Goal: Find contact information: Find contact information

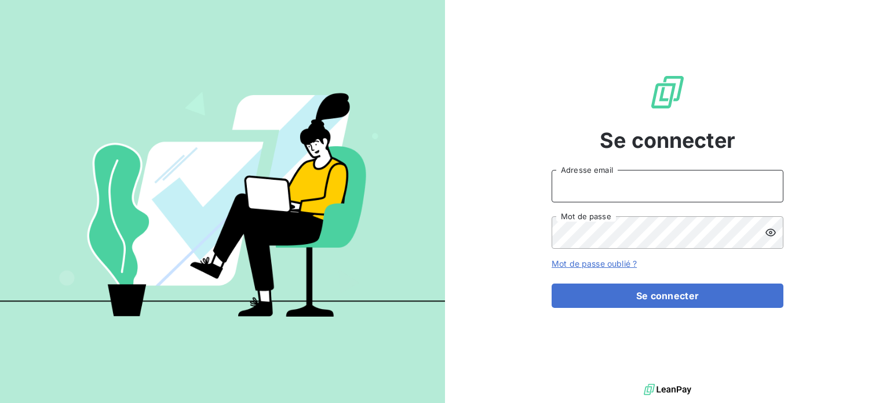
click at [621, 182] on input "Adresse email" at bounding box center [667, 186] width 232 height 32
type input "i"
type input "[PERSON_NAME][EMAIL_ADDRESS][PERSON_NAME][DOMAIN_NAME]"
click at [551, 283] on button "Se connecter" at bounding box center [667, 295] width 232 height 24
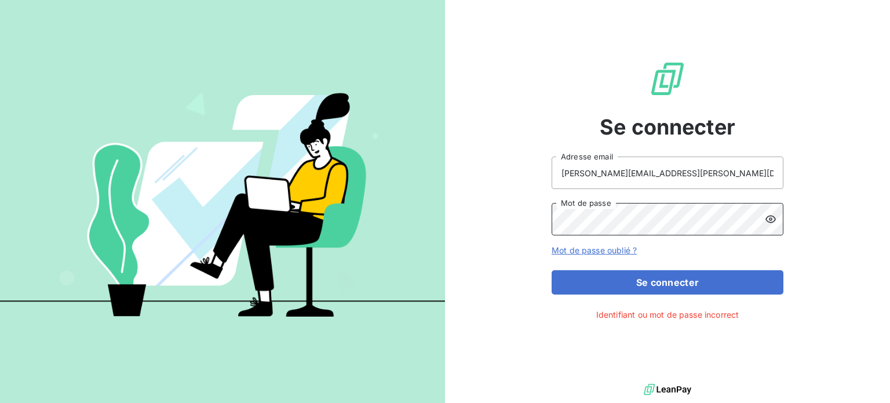
click at [551, 270] on button "Se connecter" at bounding box center [667, 282] width 232 height 24
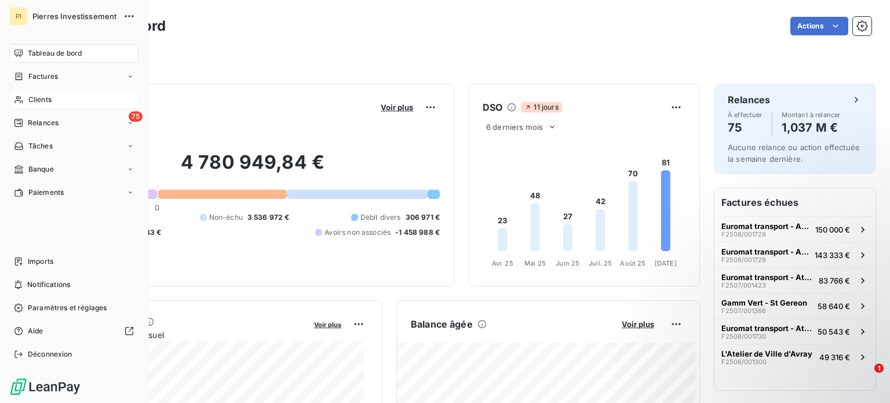
click at [48, 100] on span "Clients" at bounding box center [39, 99] width 23 height 10
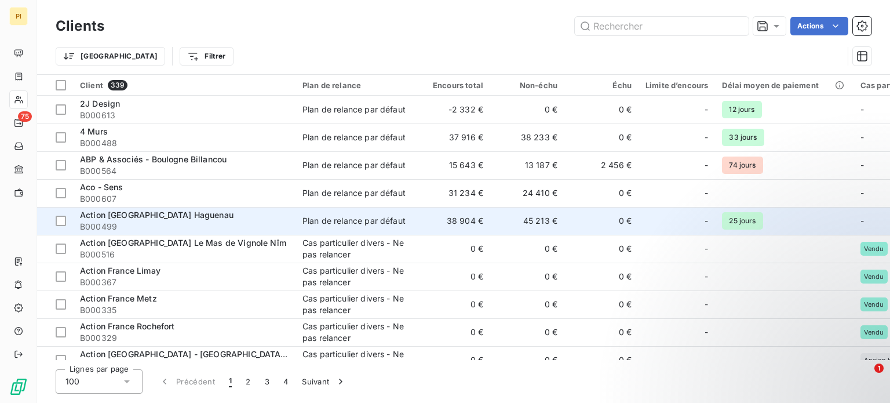
click at [144, 213] on span "Action [GEOGRAPHIC_DATA] Haguenau" at bounding box center [157, 215] width 154 height 10
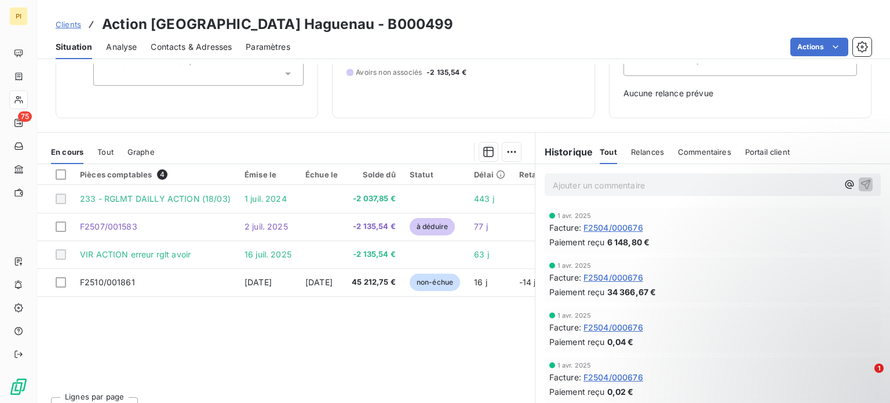
scroll to position [167, 0]
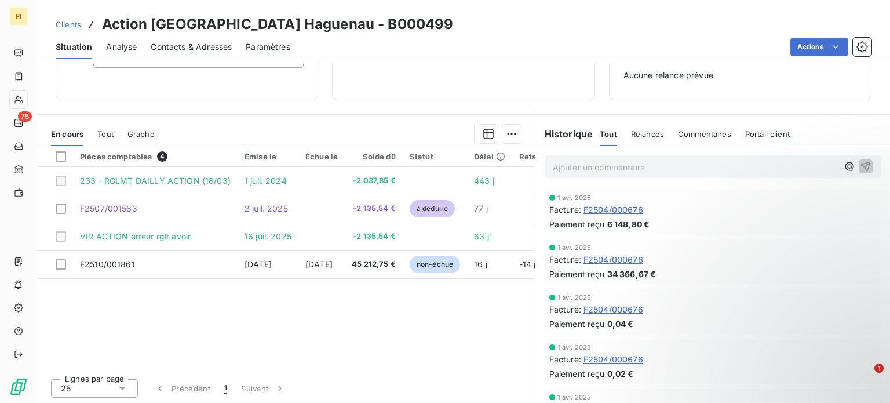
click at [775, 131] on span "Portail client" at bounding box center [767, 133] width 45 height 9
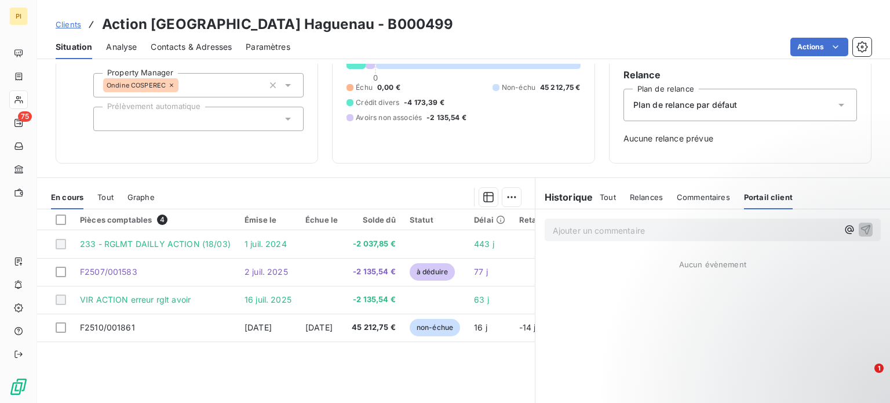
scroll to position [0, 0]
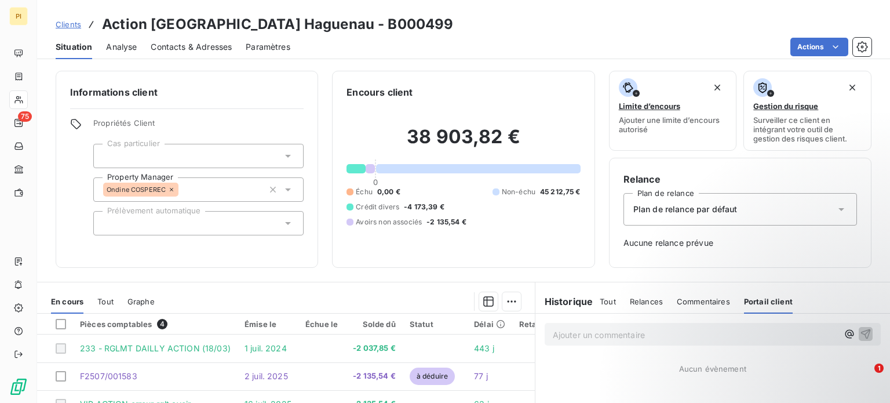
click at [166, 39] on div "Contacts & Adresses" at bounding box center [191, 47] width 81 height 24
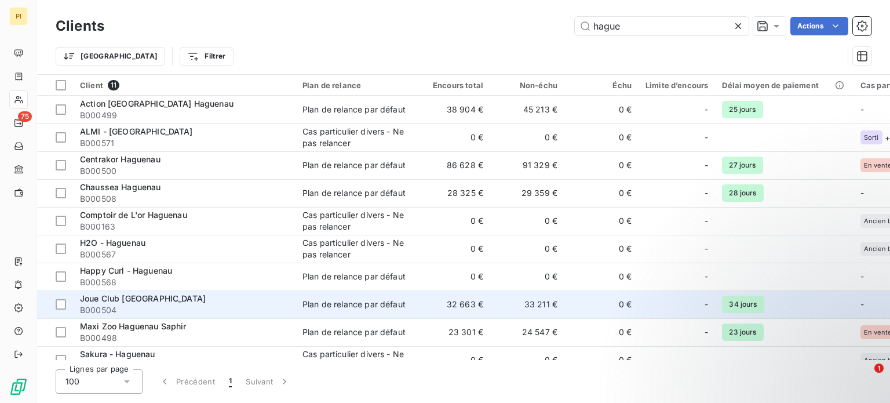
type input "hague"
click at [187, 305] on span "B000504" at bounding box center [184, 310] width 209 height 12
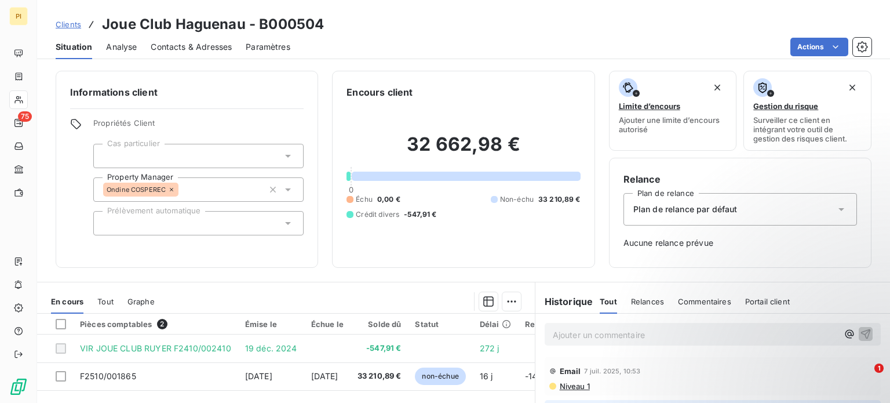
click at [187, 47] on span "Contacts & Adresses" at bounding box center [191, 47] width 81 height 12
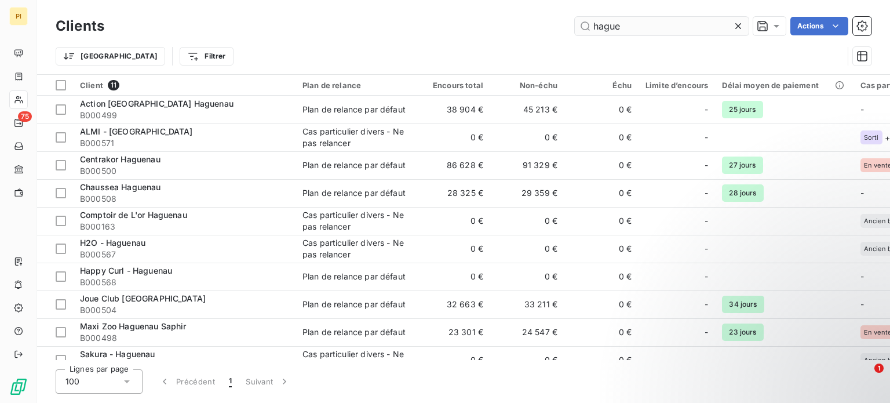
click at [658, 27] on input "hague" at bounding box center [662, 26] width 174 height 19
click at [659, 27] on input "hague" at bounding box center [662, 26] width 174 height 19
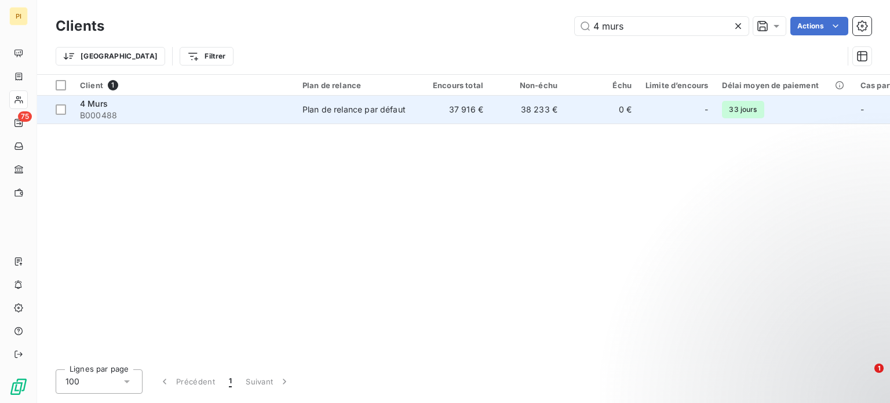
type input "4 murs"
click at [83, 111] on span "B000488" at bounding box center [184, 115] width 209 height 12
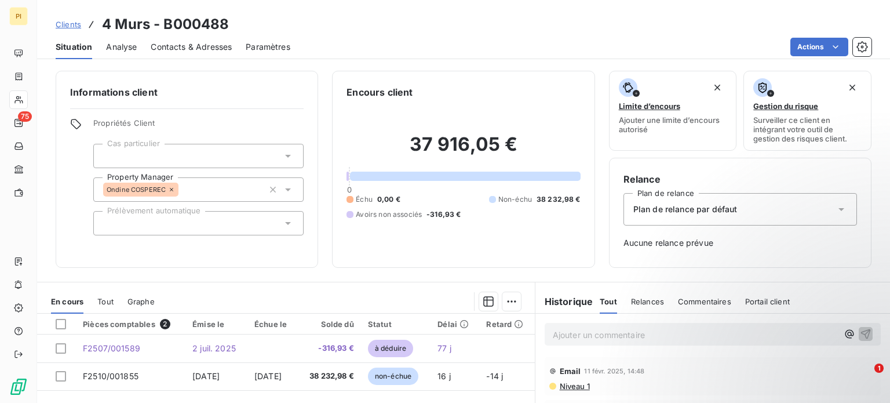
click at [178, 50] on span "Contacts & Adresses" at bounding box center [191, 47] width 81 height 12
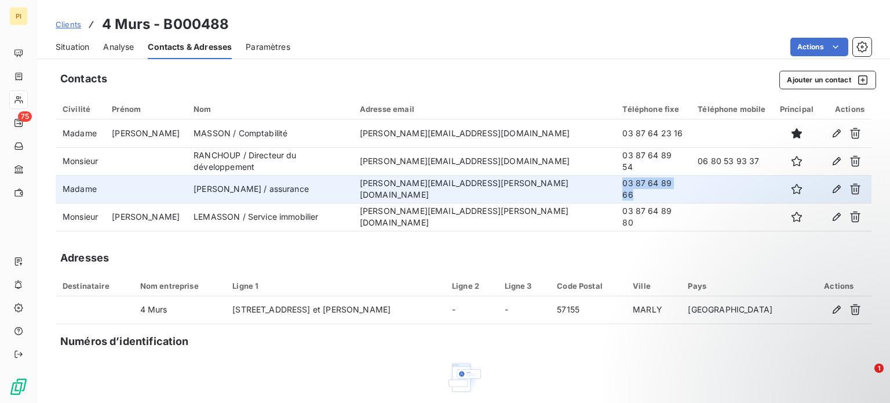
drag, startPoint x: 559, startPoint y: 189, endPoint x: 620, endPoint y: 186, distance: 61.5
click at [620, 186] on td "03 87 64 89 66" at bounding box center [652, 189] width 75 height 28
copy td "03 87 64 89 66"
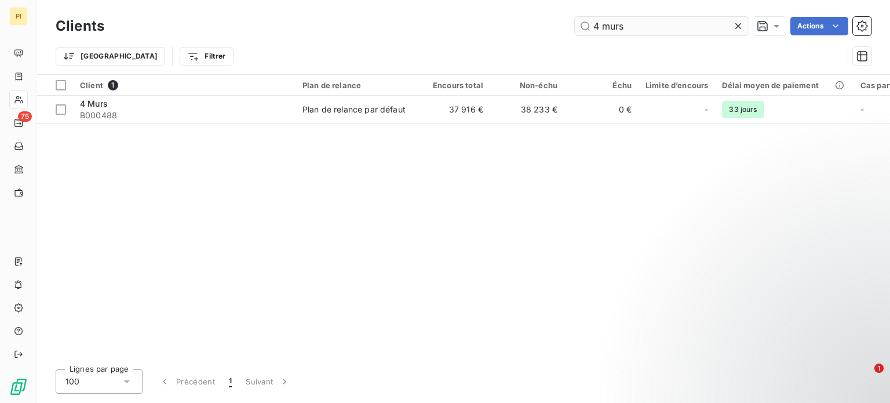
click at [607, 25] on input "4 murs" at bounding box center [662, 26] width 174 height 19
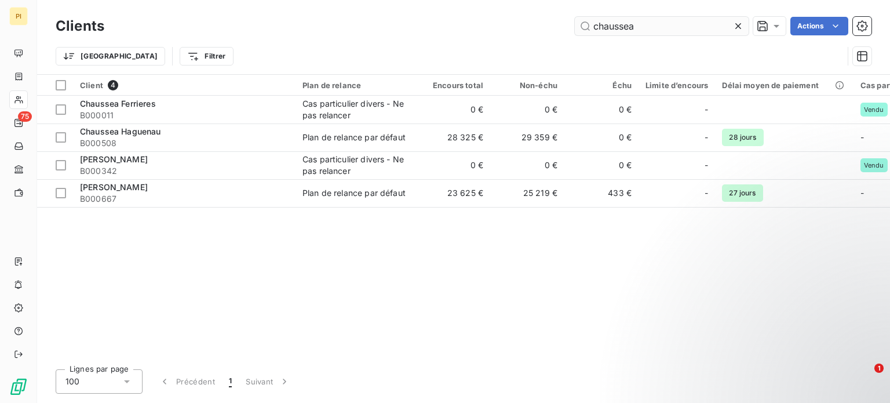
type input "chaussea"
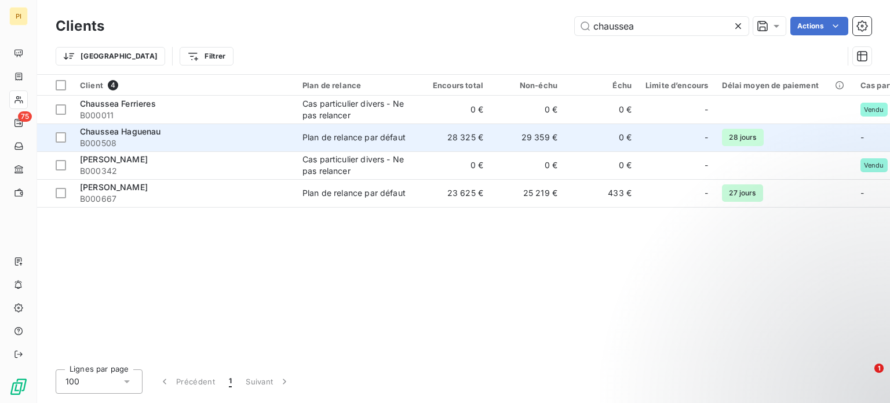
click at [152, 130] on span "Chaussea Haguenau" at bounding box center [120, 131] width 81 height 10
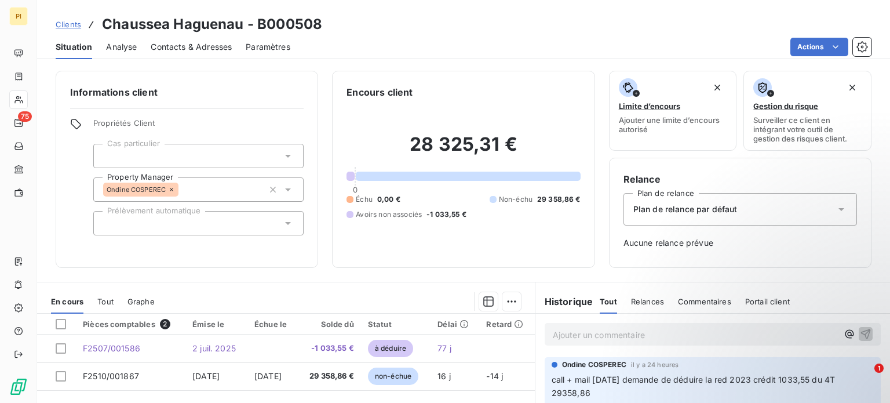
click at [215, 52] on span "Contacts & Adresses" at bounding box center [191, 47] width 81 height 12
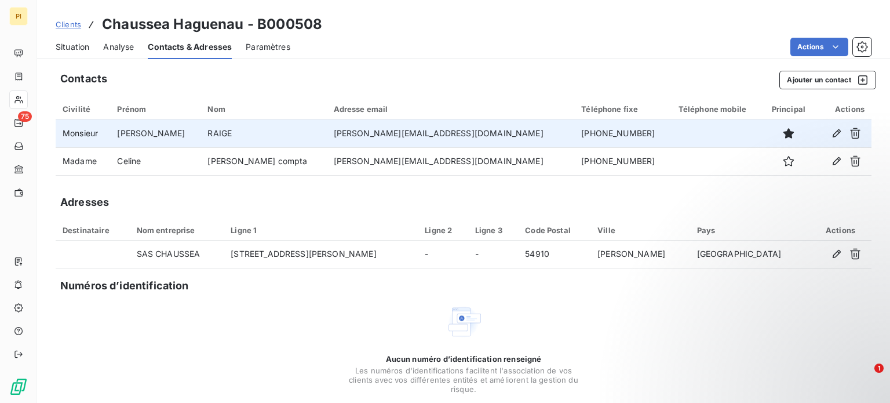
click at [574, 122] on td "[PHONE_NUMBER]" at bounding box center [622, 133] width 97 height 28
drag, startPoint x: 500, startPoint y: 131, endPoint x: 576, endPoint y: 134, distance: 75.9
click at [576, 134] on td "[PHONE_NUMBER]" at bounding box center [622, 133] width 97 height 28
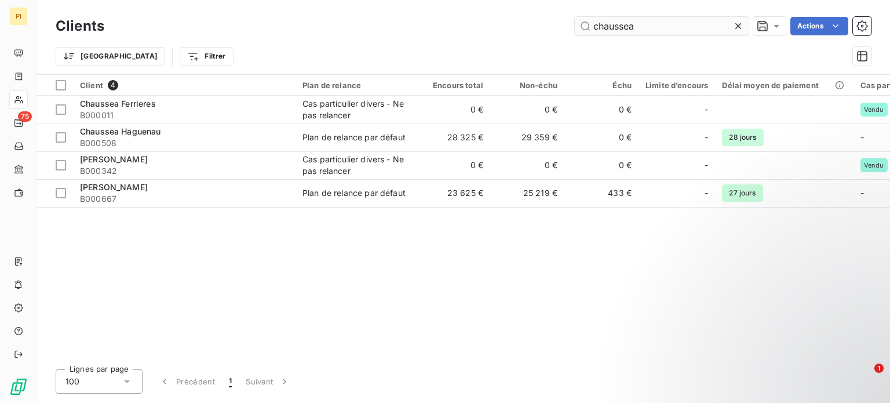
click at [658, 25] on input "chaussea" at bounding box center [662, 26] width 174 height 19
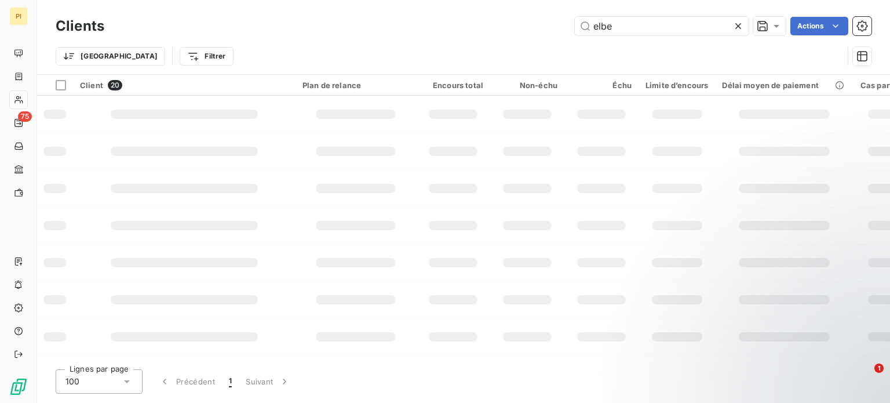
type input "elbe"
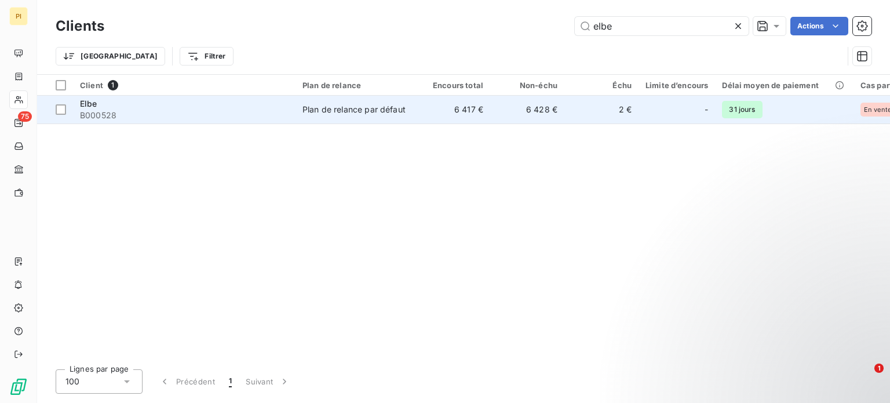
click at [104, 103] on div "Elbe" at bounding box center [184, 104] width 209 height 12
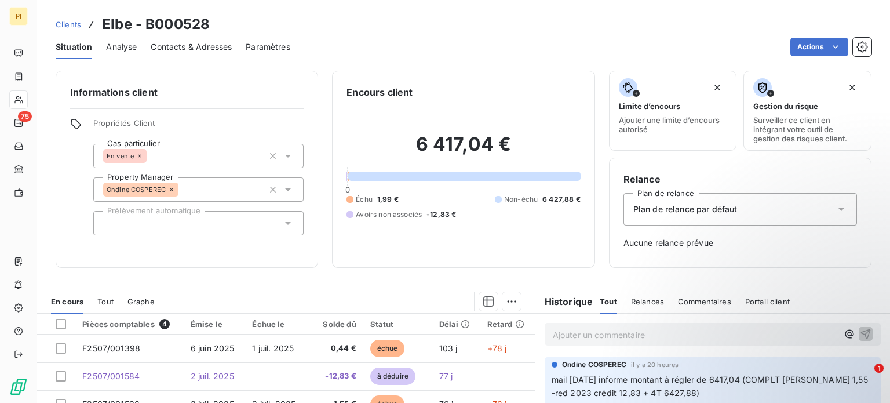
click at [165, 46] on span "Contacts & Adresses" at bounding box center [191, 47] width 81 height 12
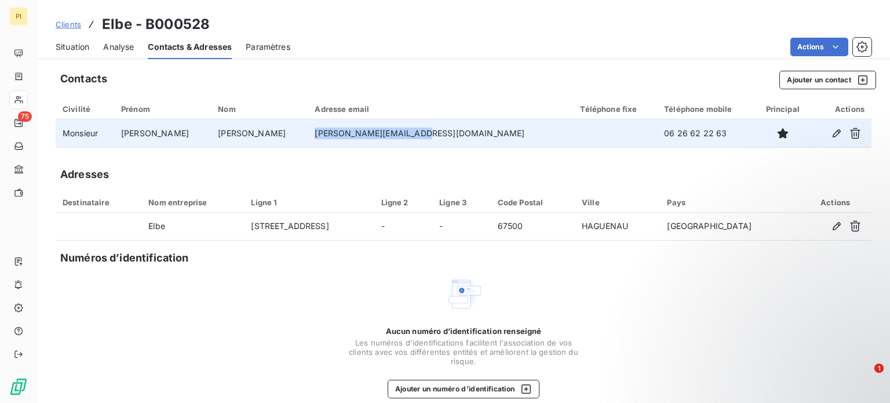
drag, startPoint x: 314, startPoint y: 131, endPoint x: 417, endPoint y: 142, distance: 103.1
click at [417, 142] on td "[PERSON_NAME][EMAIL_ADDRESS][DOMAIN_NAME]" at bounding box center [440, 133] width 265 height 28
copy td "[PERSON_NAME][EMAIL_ADDRESS][DOMAIN_NAME]"
drag, startPoint x: 593, startPoint y: 133, endPoint x: 657, endPoint y: 141, distance: 64.8
click at [657, 141] on td "06 26 62 22 63" at bounding box center [705, 133] width 97 height 28
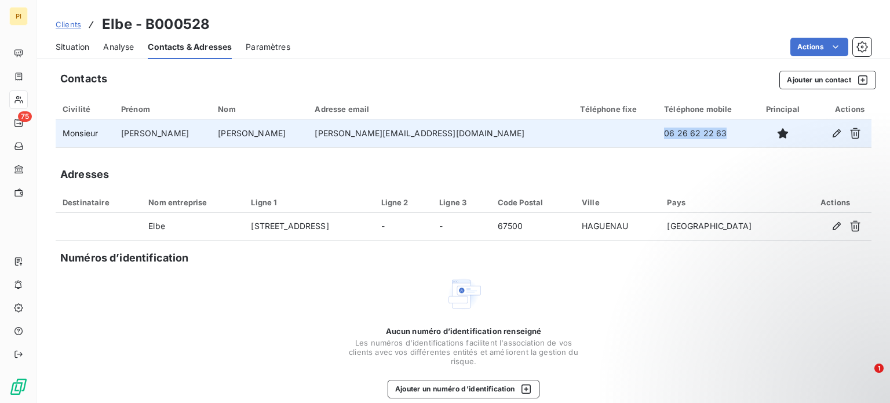
copy td "06 26 62 22 63"
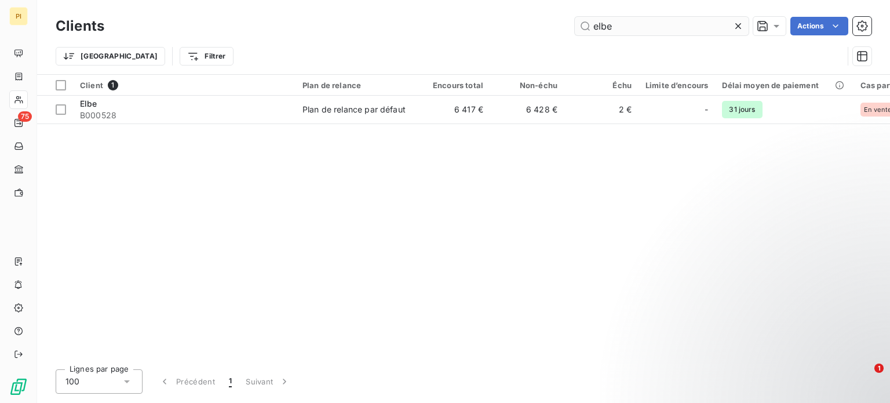
click at [663, 34] on input "elbe" at bounding box center [662, 26] width 174 height 19
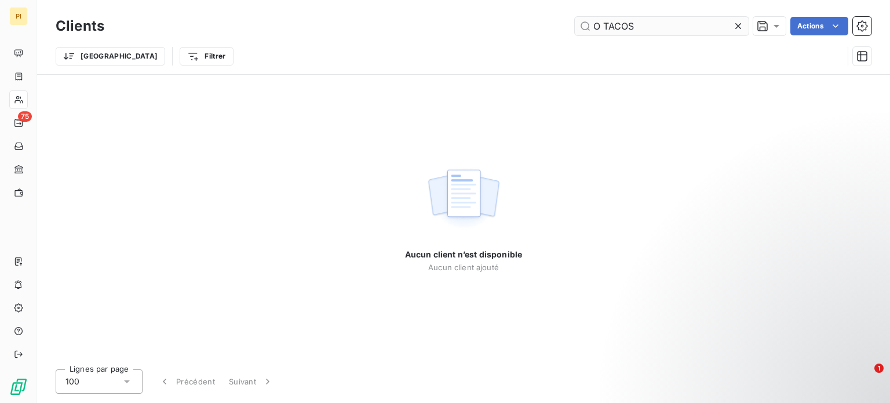
click at [609, 24] on input "O TACOS" at bounding box center [662, 26] width 174 height 19
click at [596, 24] on input "O TACOS" at bounding box center [662, 26] width 174 height 19
click at [602, 23] on input "O TACOS" at bounding box center [662, 26] width 174 height 19
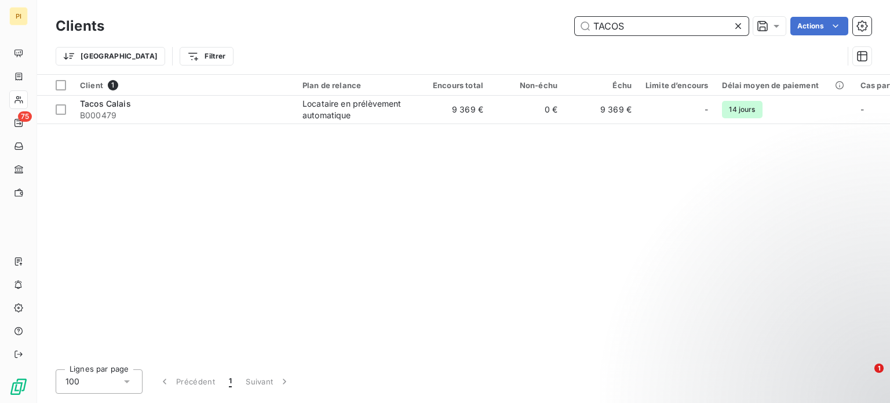
click at [705, 25] on input "TACOS" at bounding box center [662, 26] width 174 height 19
click at [704, 25] on input "TACOS" at bounding box center [662, 26] width 174 height 19
click at [703, 26] on input "TACOS" at bounding box center [662, 26] width 174 height 19
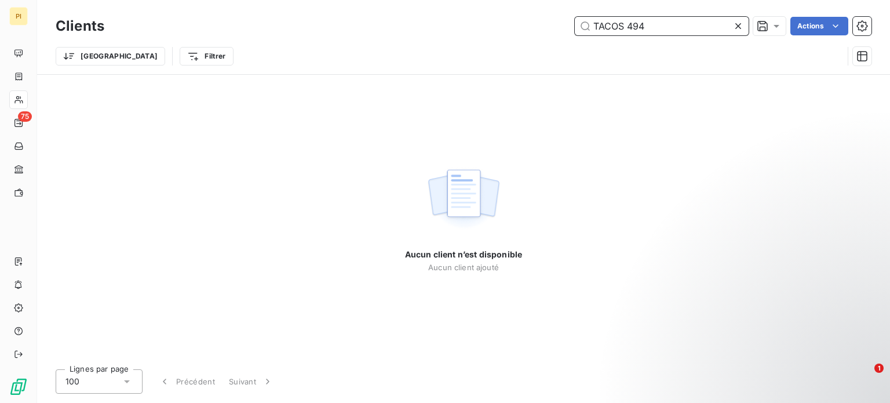
drag, startPoint x: 629, startPoint y: 23, endPoint x: 550, endPoint y: 27, distance: 78.9
click at [551, 31] on div "TACOS 494 Actions" at bounding box center [494, 26] width 753 height 19
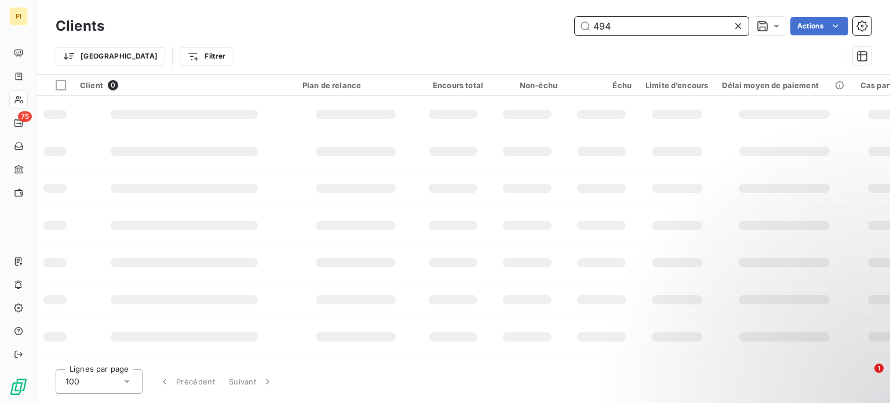
type input "494"
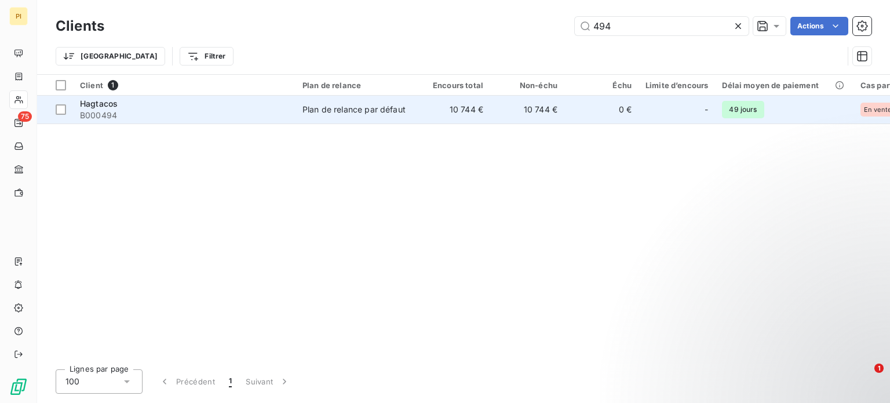
click at [297, 113] on td "Plan de relance par défaut" at bounding box center [355, 110] width 120 height 28
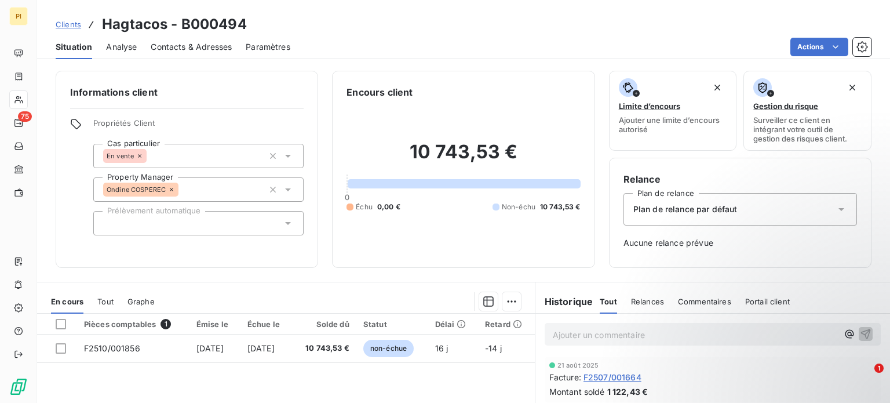
click at [187, 43] on span "Contacts & Adresses" at bounding box center [191, 47] width 81 height 12
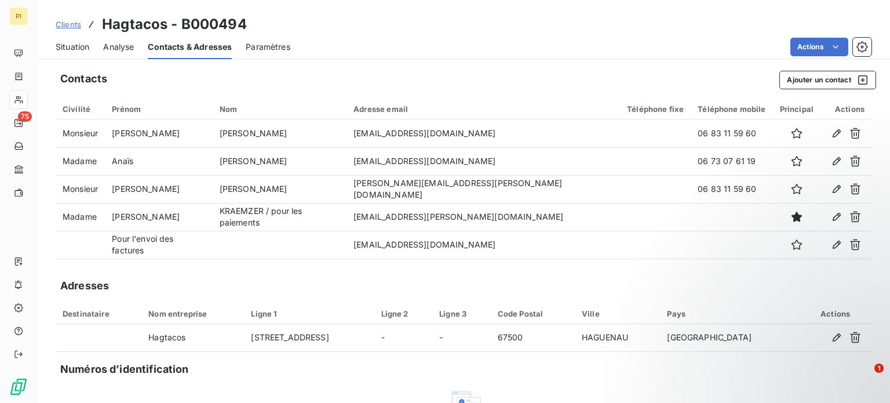
click at [75, 46] on span "Situation" at bounding box center [73, 47] width 34 height 12
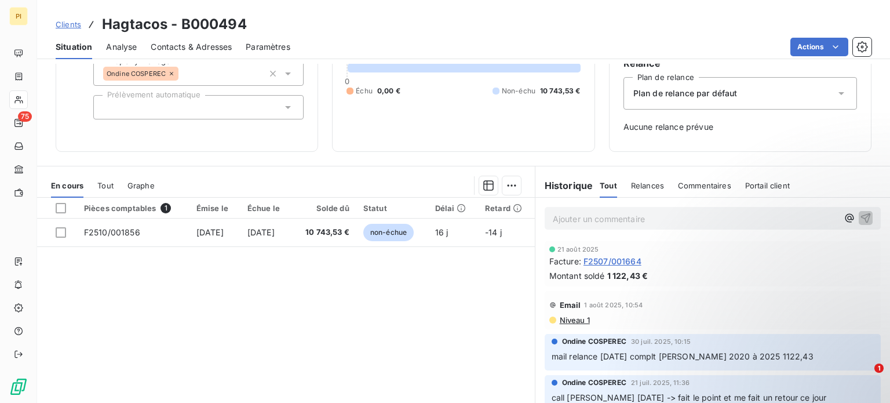
click at [202, 48] on span "Contacts & Adresses" at bounding box center [191, 47] width 81 height 12
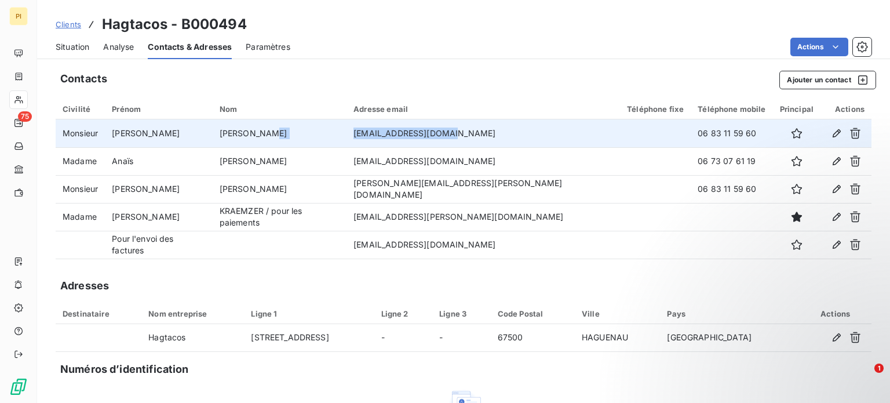
drag, startPoint x: 406, startPoint y: 136, endPoint x: 514, endPoint y: 135, distance: 108.9
click at [514, 135] on tr "Monsieur [PERSON_NAME] [PERSON_NAME][EMAIL_ADDRESS][DOMAIN_NAME] 06 83 11 59 60" at bounding box center [464, 133] width 816 height 28
copy tr "[EMAIL_ADDRESS][DOMAIN_NAME]"
drag, startPoint x: 656, startPoint y: 130, endPoint x: 725, endPoint y: 134, distance: 69.6
click at [725, 134] on td "06 83 11 59 60" at bounding box center [732, 133] width 82 height 28
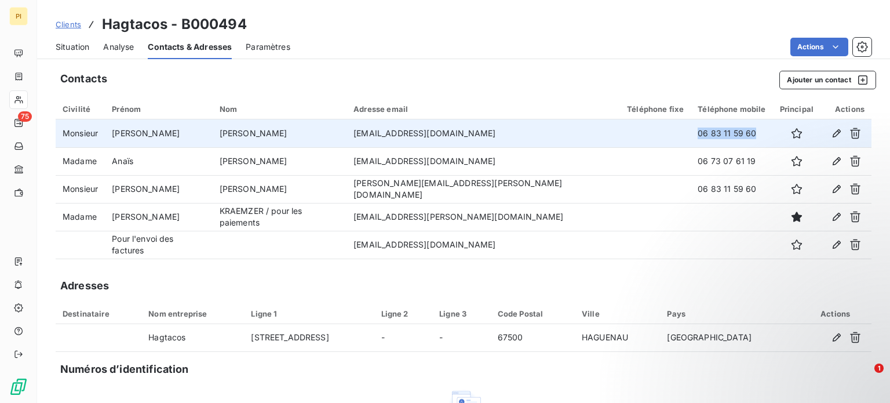
copy td "06 83 11 59 60"
drag, startPoint x: 118, startPoint y: 134, endPoint x: 320, endPoint y: 137, distance: 201.6
click at [320, 137] on tr "Monsieur [PERSON_NAME] [PERSON_NAME][EMAIL_ADDRESS][DOMAIN_NAME] 06 83 11 59 60" at bounding box center [464, 133] width 816 height 28
click at [322, 129] on td "[PERSON_NAME]" at bounding box center [280, 133] width 134 height 28
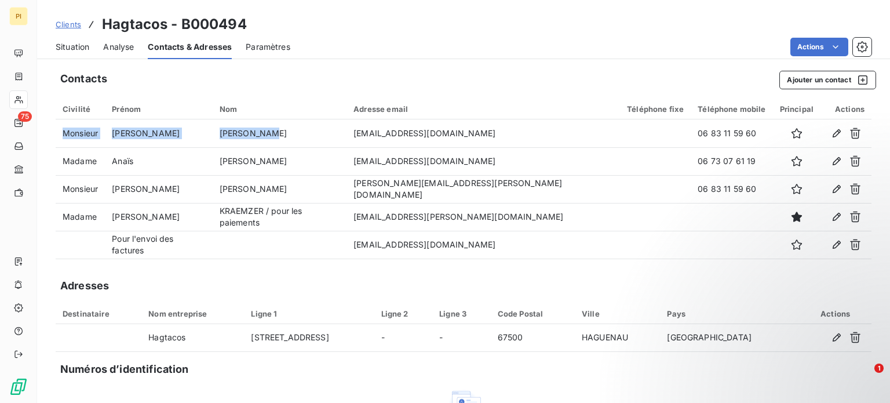
drag, startPoint x: 314, startPoint y: 130, endPoint x: 51, endPoint y: 126, distance: 263.0
click at [51, 126] on div "Contacts Ajouter un contact Civilité Prénom Nom Adresse email Téléphone fixe Té…" at bounding box center [463, 296] width 853 height 464
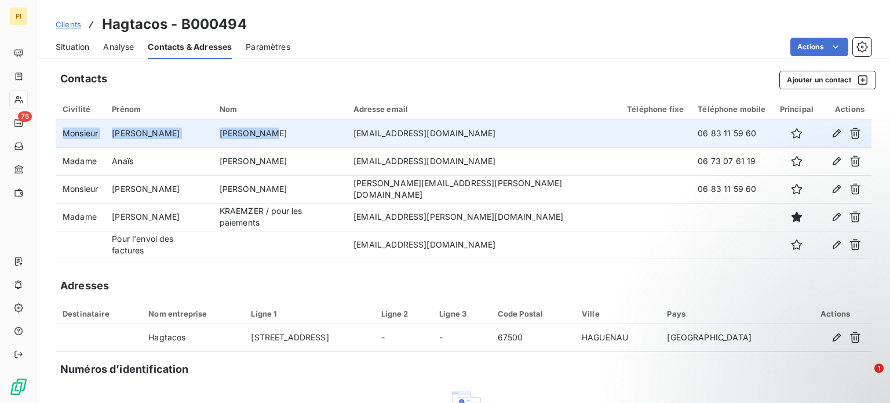
copy table "Civilité Prénom Nom Adresse email Téléphone fixe Téléphone mobile Principal Act…"
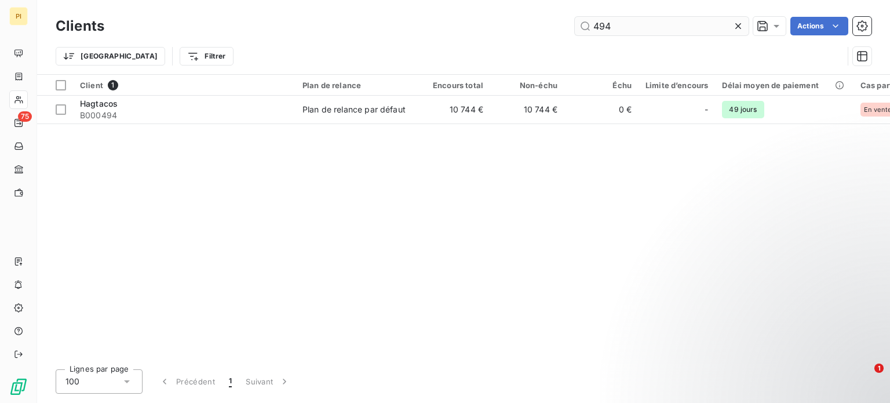
click at [631, 27] on input "494" at bounding box center [662, 26] width 174 height 19
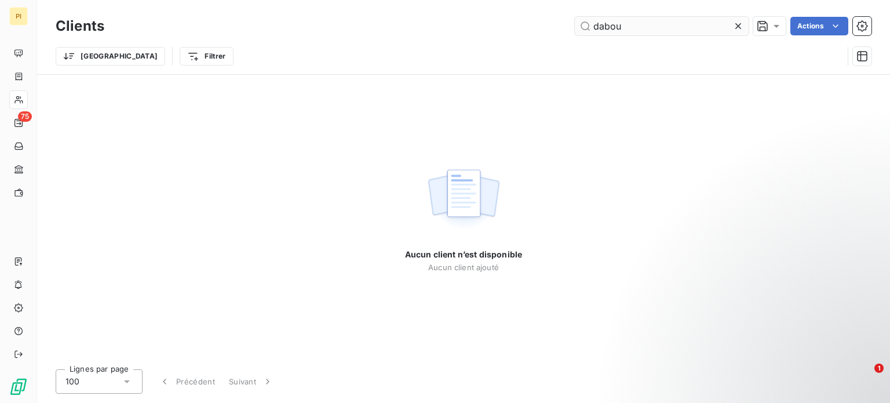
click at [630, 24] on input "dabou" at bounding box center [662, 26] width 174 height 19
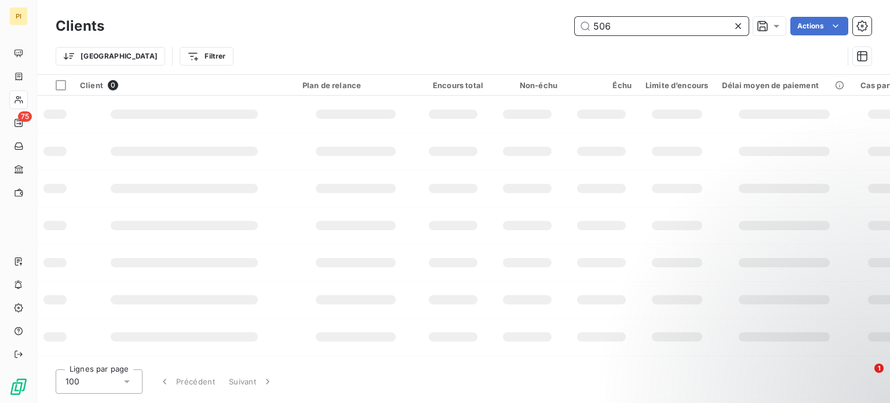
type input "506"
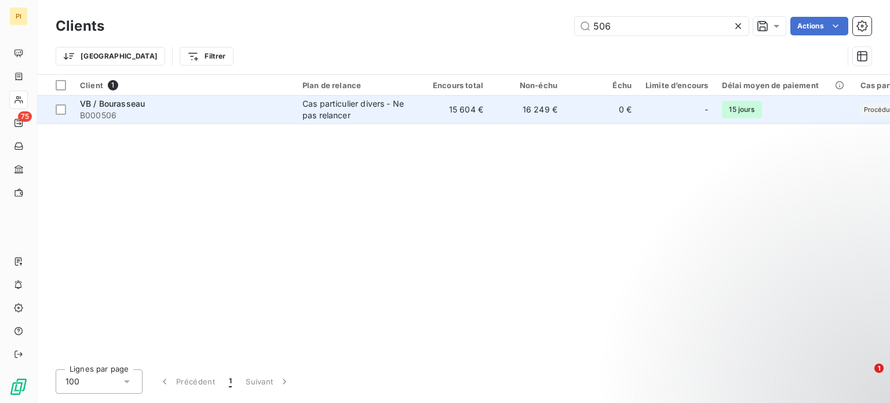
click at [234, 113] on span "B000506" at bounding box center [184, 115] width 209 height 12
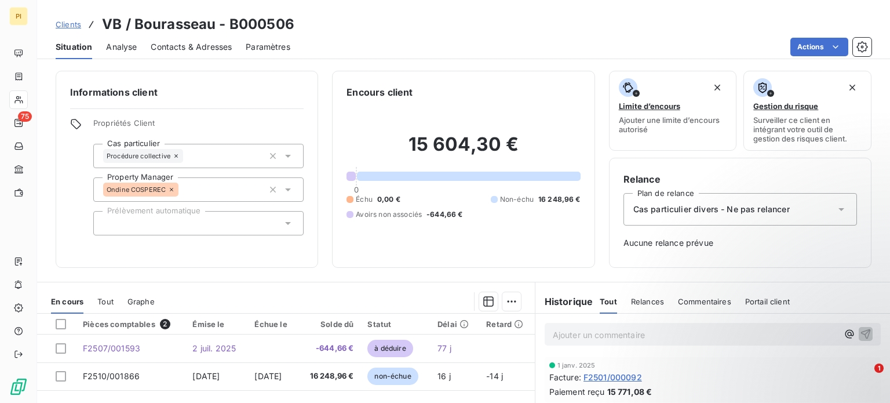
click at [165, 47] on span "Contacts & Adresses" at bounding box center [191, 47] width 81 height 12
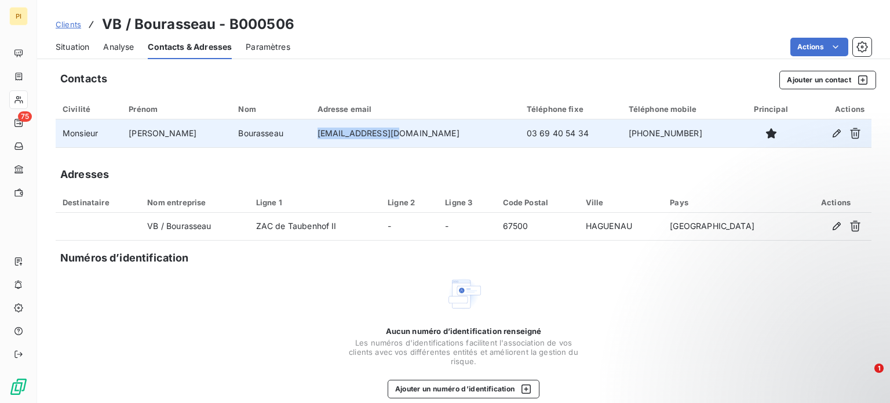
drag, startPoint x: 305, startPoint y: 131, endPoint x: 389, endPoint y: 138, distance: 84.8
click at [389, 138] on td "[EMAIL_ADDRESS][DOMAIN_NAME]" at bounding box center [414, 133] width 209 height 28
copy td "[EMAIL_ADDRESS][DOMAIN_NAME]"
click at [520, 131] on td "03 69 40 54 34" at bounding box center [571, 133] width 102 height 28
drag, startPoint x: 461, startPoint y: 132, endPoint x: 521, endPoint y: 134, distance: 60.3
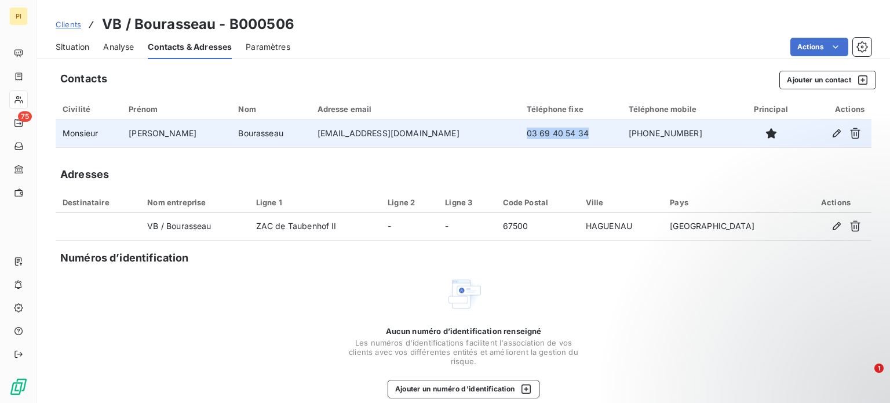
click at [521, 134] on td "03 69 40 54 34" at bounding box center [571, 133] width 102 height 28
drag, startPoint x: 582, startPoint y: 134, endPoint x: 645, endPoint y: 135, distance: 62.6
click at [645, 135] on td "[PHONE_NUMBER]" at bounding box center [681, 133] width 118 height 28
copy td "[PHONE_NUMBER]"
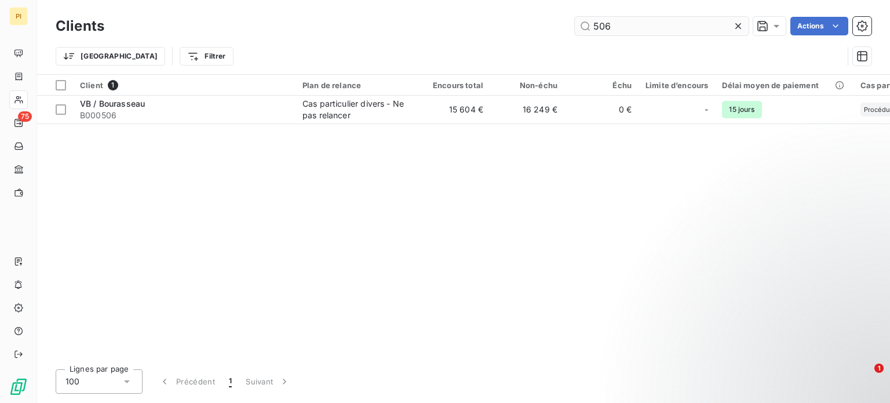
click at [616, 25] on input "506" at bounding box center [662, 26] width 174 height 19
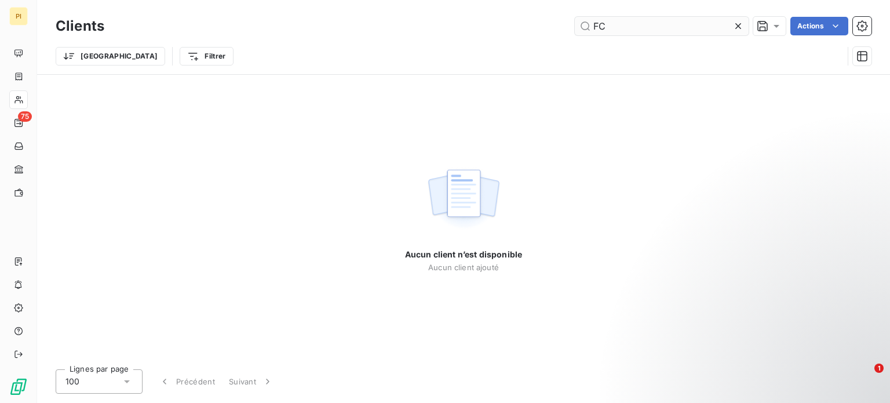
type input "F"
click at [632, 23] on input "KFC" at bounding box center [662, 26] width 174 height 19
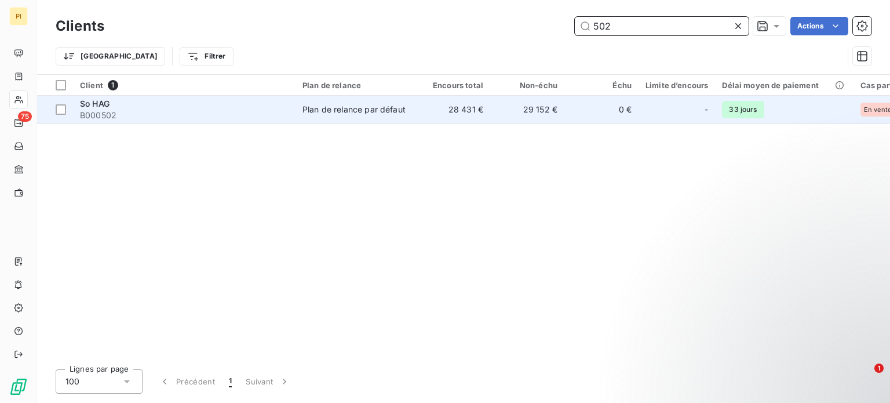
type input "502"
click at [345, 111] on div "Plan de relance par défaut" at bounding box center [353, 110] width 103 height 12
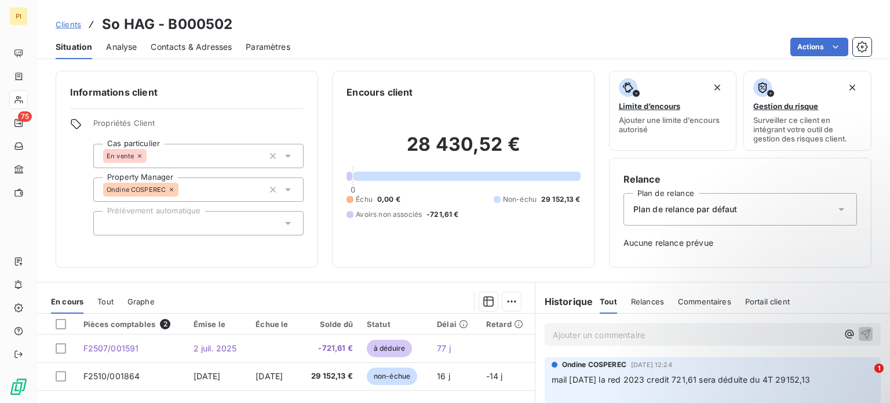
click at [126, 51] on span "Analyse" at bounding box center [121, 47] width 31 height 12
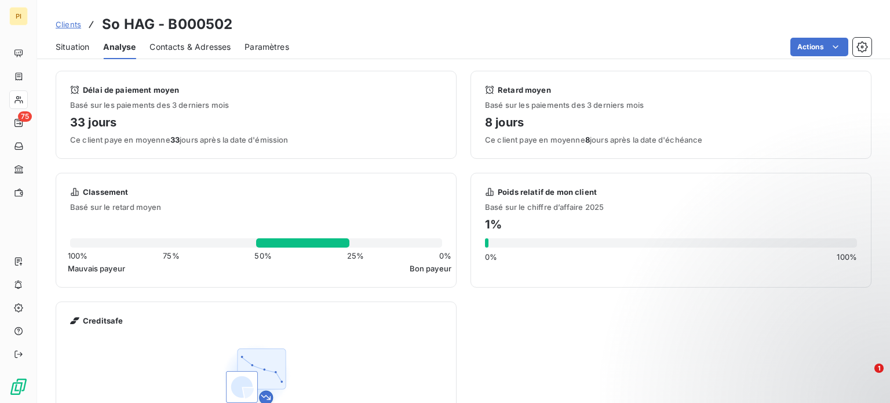
click at [161, 48] on span "Contacts & Adresses" at bounding box center [189, 47] width 81 height 12
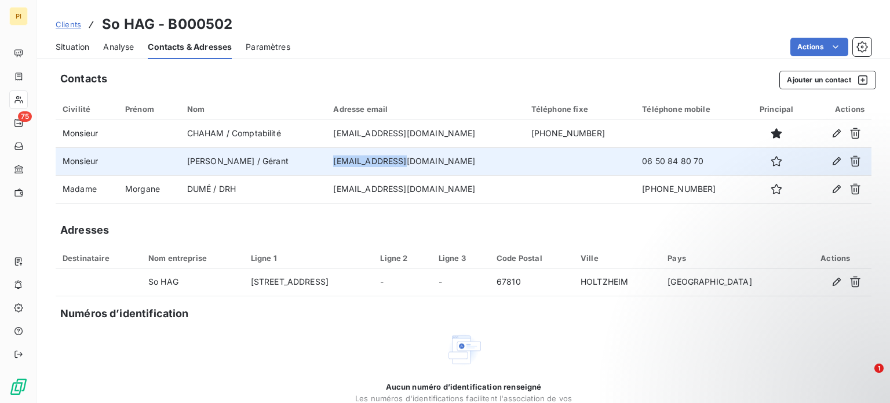
drag, startPoint x: 344, startPoint y: 159, endPoint x: 435, endPoint y: 171, distance: 92.3
click at [435, 171] on td "[EMAIL_ADDRESS][DOMAIN_NAME]" at bounding box center [425, 161] width 198 height 28
copy td "[EMAIL_ADDRESS][DOMAIN_NAME]"
drag, startPoint x: 614, startPoint y: 159, endPoint x: 708, endPoint y: 165, distance: 94.0
click at [708, 165] on td "06 50 84 80 70" at bounding box center [690, 161] width 111 height 28
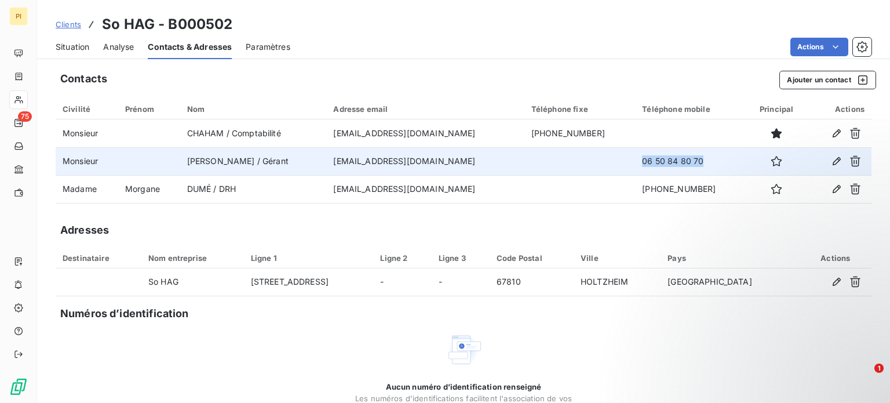
copy td "06 50 84 80 70"
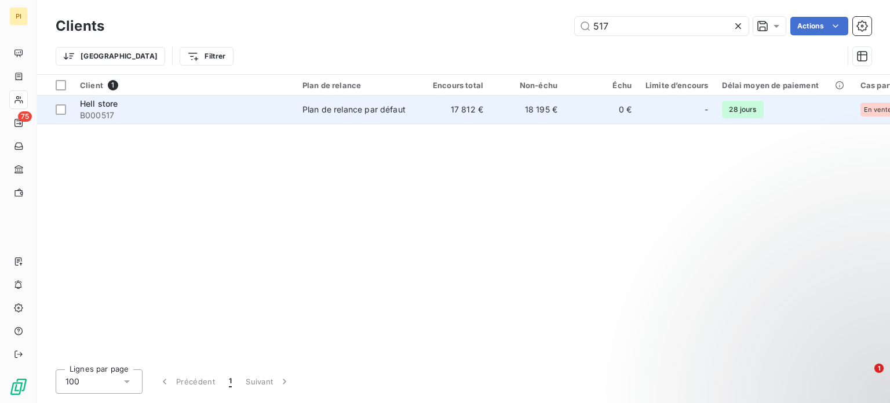
type input "517"
click at [371, 111] on div "Plan de relance par défaut" at bounding box center [353, 110] width 103 height 12
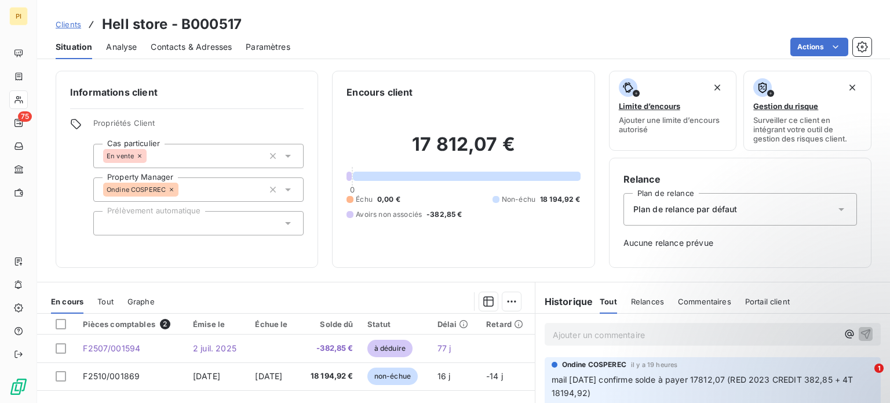
click at [178, 51] on span "Contacts & Adresses" at bounding box center [191, 47] width 81 height 12
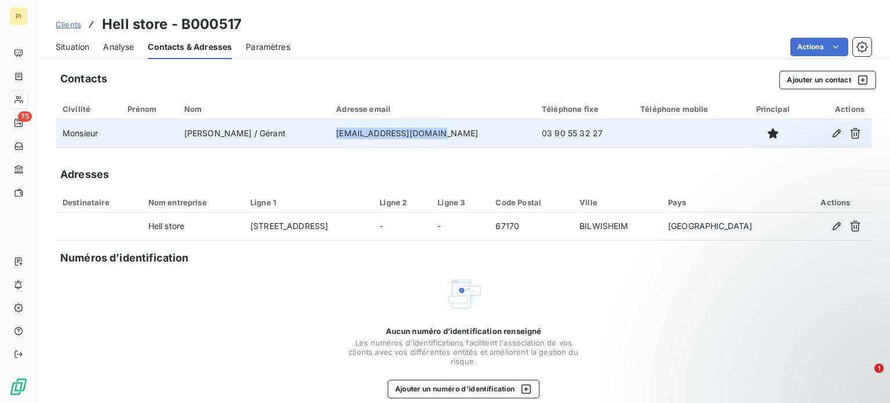
drag, startPoint x: 326, startPoint y: 134, endPoint x: 429, endPoint y: 142, distance: 103.4
click at [429, 142] on td "[EMAIL_ADDRESS][DOMAIN_NAME]" at bounding box center [432, 133] width 206 height 28
drag, startPoint x: 489, startPoint y: 128, endPoint x: 568, endPoint y: 139, distance: 79.5
click at [568, 139] on td "03 90 55 32 27" at bounding box center [584, 133] width 98 height 28
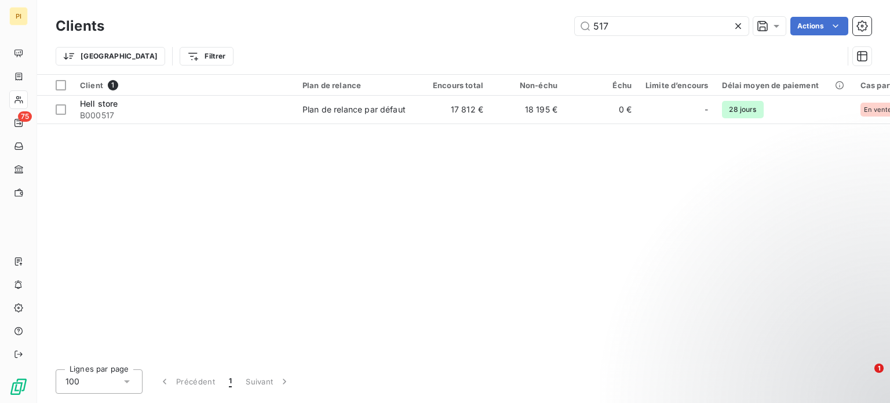
click at [648, 38] on div "Trier Filtrer" at bounding box center [464, 56] width 816 height 36
click at [627, 28] on input "517" at bounding box center [662, 26] width 174 height 19
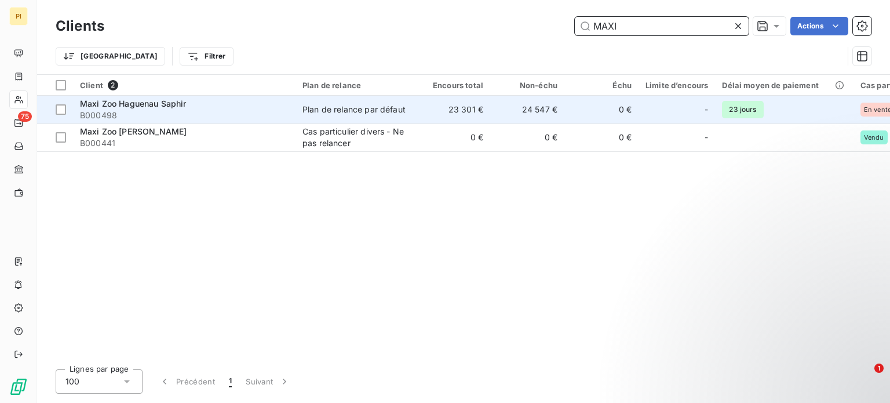
type input "MAXI"
click at [213, 110] on span "B000498" at bounding box center [184, 115] width 209 height 12
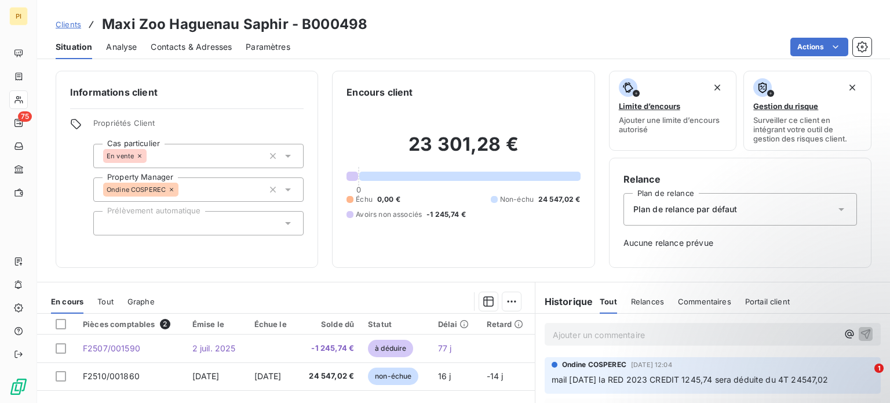
click at [156, 48] on span "Contacts & Adresses" at bounding box center [191, 47] width 81 height 12
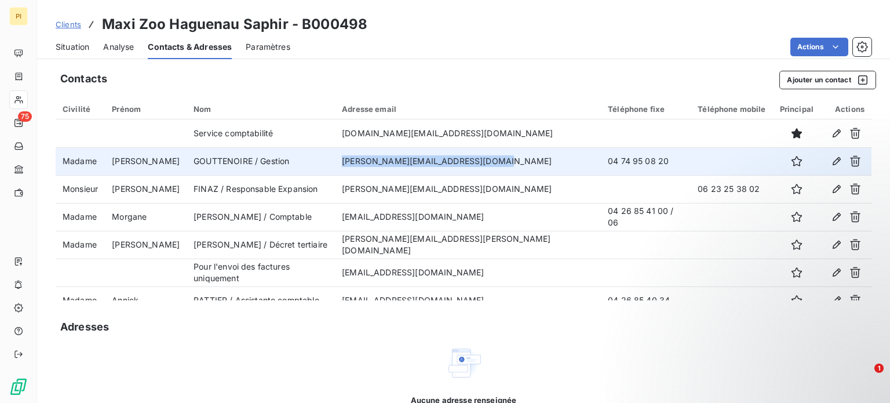
drag, startPoint x: 355, startPoint y: 160, endPoint x: 505, endPoint y: 169, distance: 150.3
click at [505, 169] on td "[PERSON_NAME][EMAIL_ADDRESS][DOMAIN_NAME]" at bounding box center [468, 161] width 266 height 28
drag, startPoint x: 547, startPoint y: 160, endPoint x: 614, endPoint y: 166, distance: 67.5
click at [614, 166] on td "04 74 95 08 20" at bounding box center [646, 161] width 90 height 28
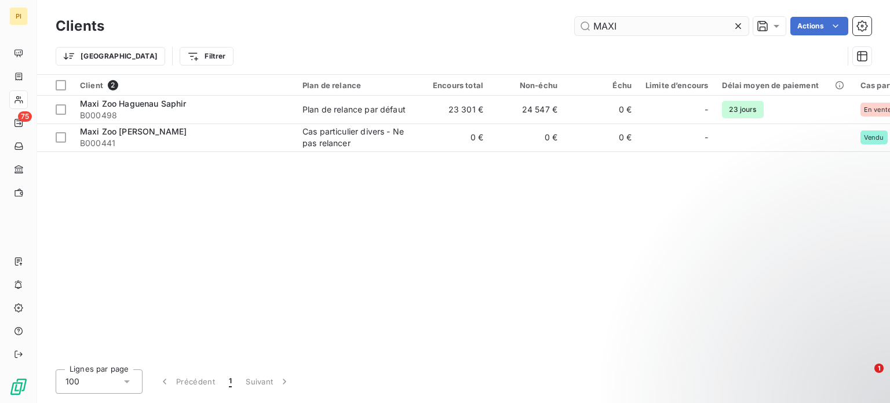
click at [648, 20] on input "MAXI" at bounding box center [662, 26] width 174 height 19
click at [634, 25] on input "MAXI" at bounding box center [662, 26] width 174 height 19
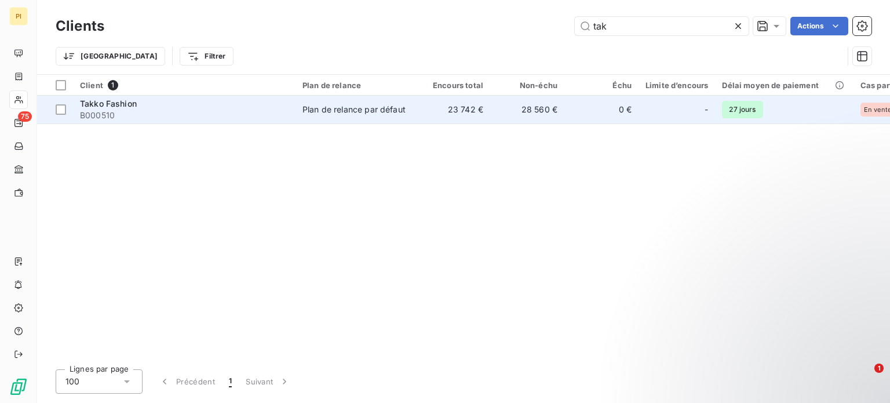
type input "tak"
click at [274, 105] on div "Takko Fashion" at bounding box center [184, 104] width 209 height 12
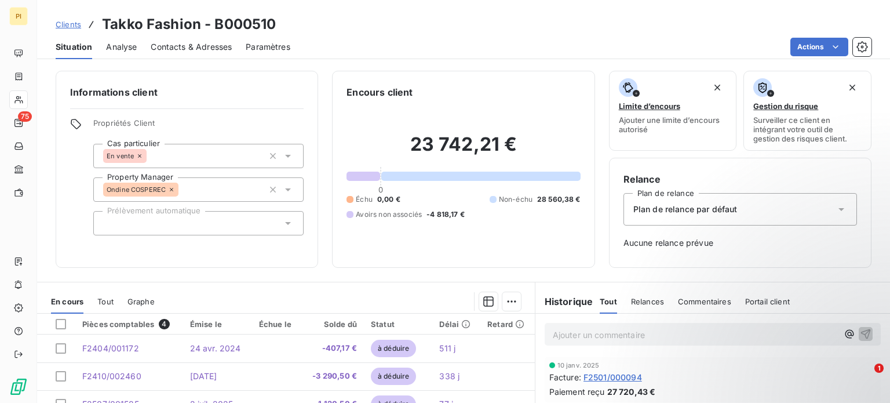
click at [181, 43] on span "Contacts & Adresses" at bounding box center [191, 47] width 81 height 12
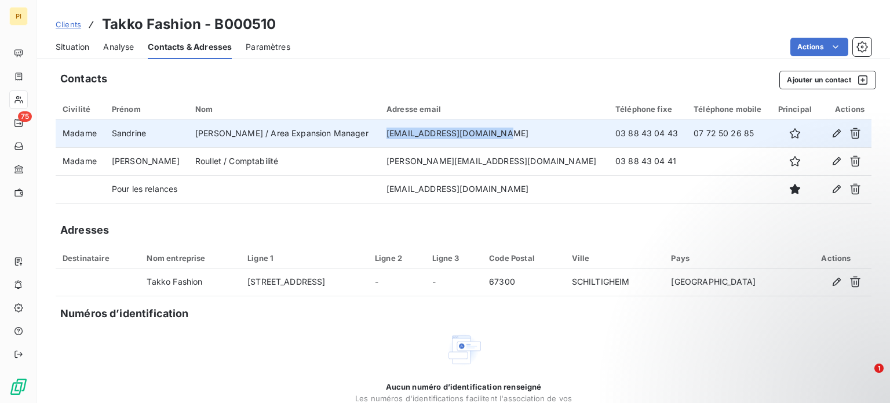
drag, startPoint x: 408, startPoint y: 132, endPoint x: 526, endPoint y: 138, distance: 118.3
click at [526, 138] on td "[EMAIL_ADDRESS][DOMAIN_NAME]" at bounding box center [493, 133] width 229 height 28
click at [686, 134] on td "07 72 50 26 85" at bounding box center [728, 133] width 84 height 28
drag, startPoint x: 650, startPoint y: 133, endPoint x: 721, endPoint y: 133, distance: 71.3
click at [721, 133] on td "07 72 50 26 85" at bounding box center [728, 133] width 84 height 28
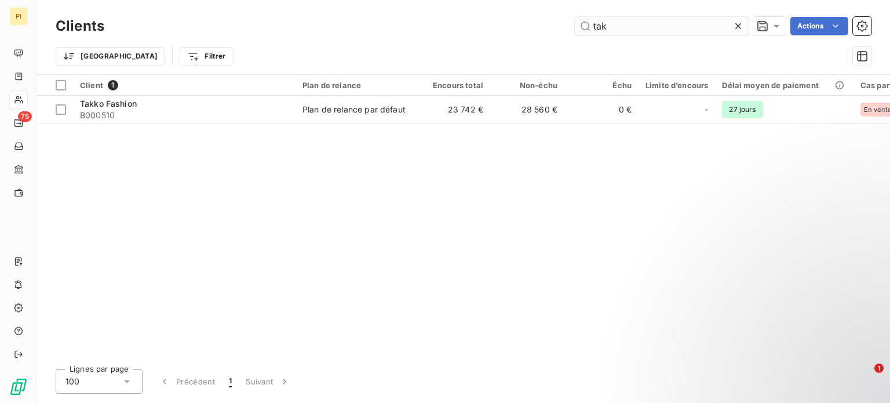
click at [607, 20] on input "tak" at bounding box center [662, 26] width 174 height 19
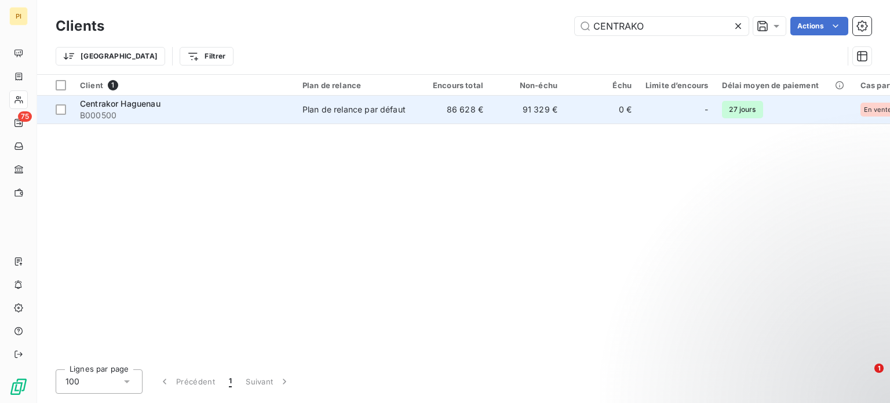
type input "CENTRAKO"
click at [229, 103] on div "Centrakor Haguenau" at bounding box center [184, 104] width 209 height 12
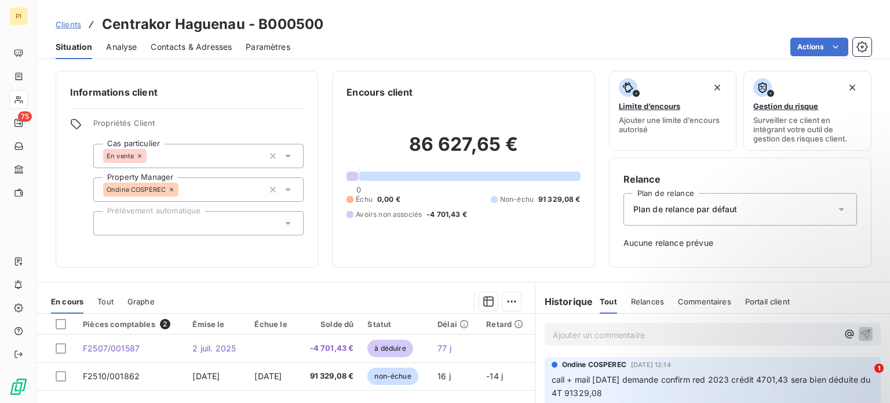
click at [186, 46] on span "Contacts & Adresses" at bounding box center [191, 47] width 81 height 12
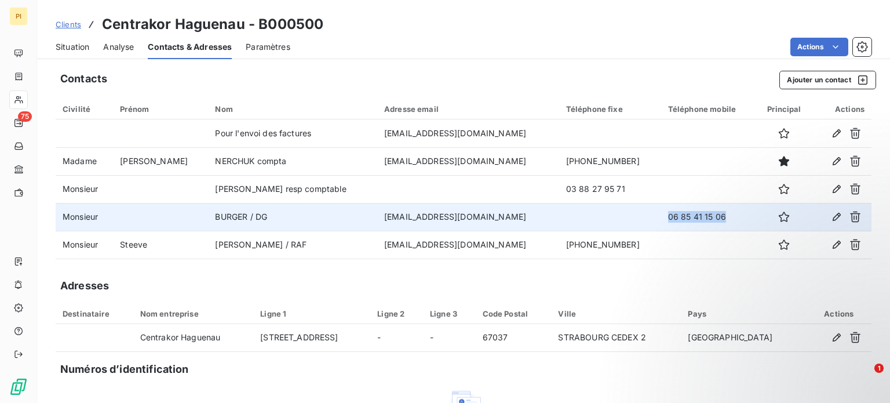
drag, startPoint x: 611, startPoint y: 218, endPoint x: 674, endPoint y: 217, distance: 63.2
click at [674, 217] on td "06 85 41 15 06" at bounding box center [709, 217] width 96 height 28
drag, startPoint x: 355, startPoint y: 218, endPoint x: 434, endPoint y: 227, distance: 80.4
click at [434, 227] on td "[EMAIL_ADDRESS][DOMAIN_NAME]" at bounding box center [468, 217] width 182 height 28
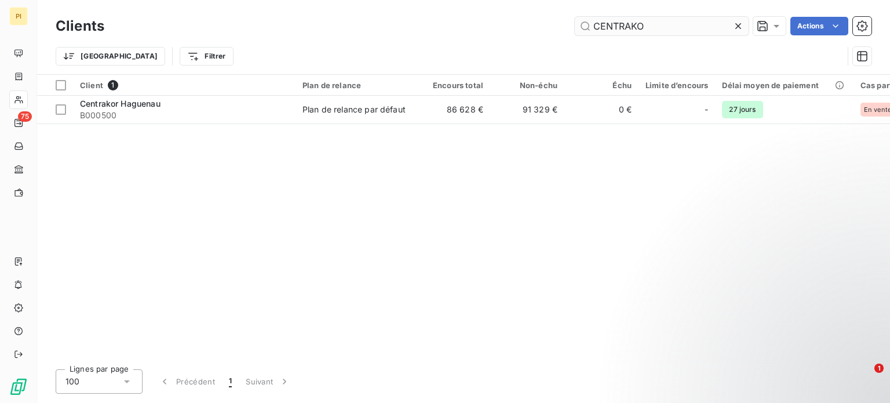
click at [638, 31] on input "CENTRAKO" at bounding box center [662, 26] width 174 height 19
click at [637, 31] on input "CENTRAKO" at bounding box center [662, 26] width 174 height 19
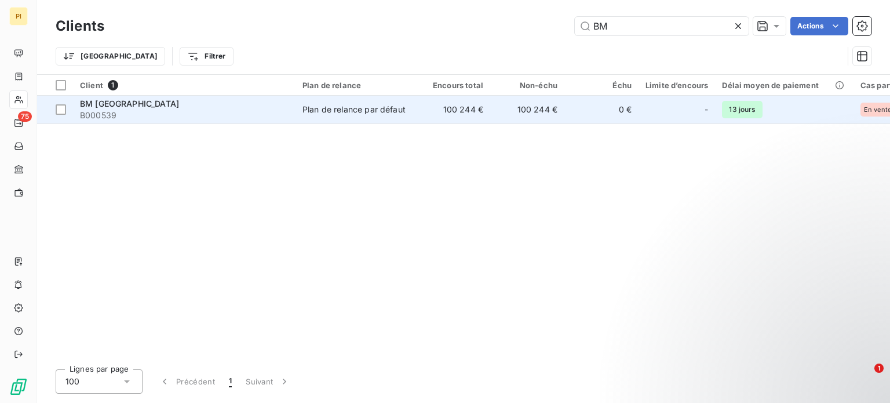
type input "BM"
click at [246, 105] on div "BM [GEOGRAPHIC_DATA]" at bounding box center [184, 104] width 209 height 12
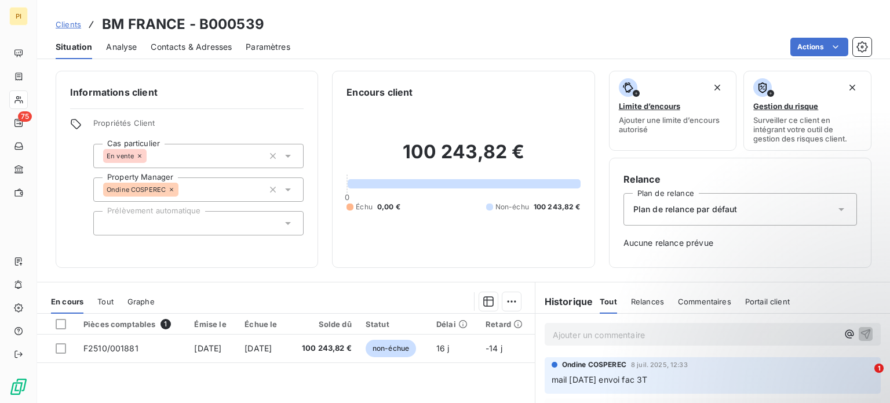
click at [176, 39] on div "Contacts & Adresses" at bounding box center [191, 47] width 81 height 24
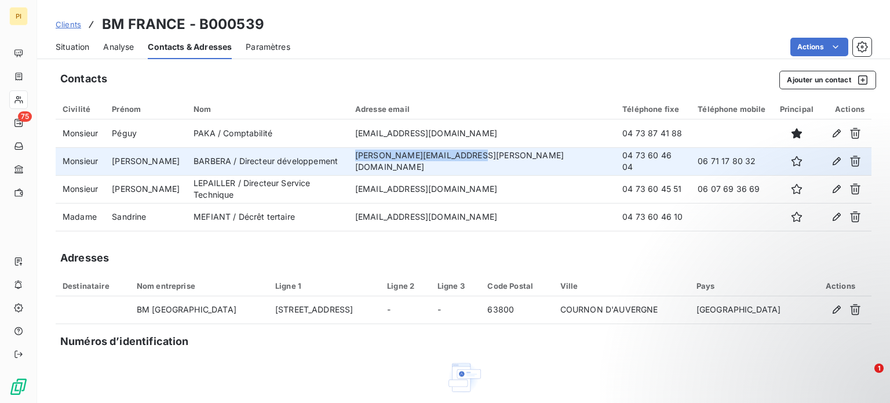
drag, startPoint x: 396, startPoint y: 161, endPoint x: 510, endPoint y: 174, distance: 115.4
click at [510, 174] on td "[PERSON_NAME][EMAIL_ADDRESS][PERSON_NAME][DOMAIN_NAME]" at bounding box center [481, 161] width 267 height 28
drag, startPoint x: 643, startPoint y: 159, endPoint x: 724, endPoint y: 165, distance: 81.3
click at [724, 165] on tr "Monsieur [PERSON_NAME] / Directeur développement [PERSON_NAME][EMAIL_ADDRESS][P…" at bounding box center [464, 161] width 816 height 28
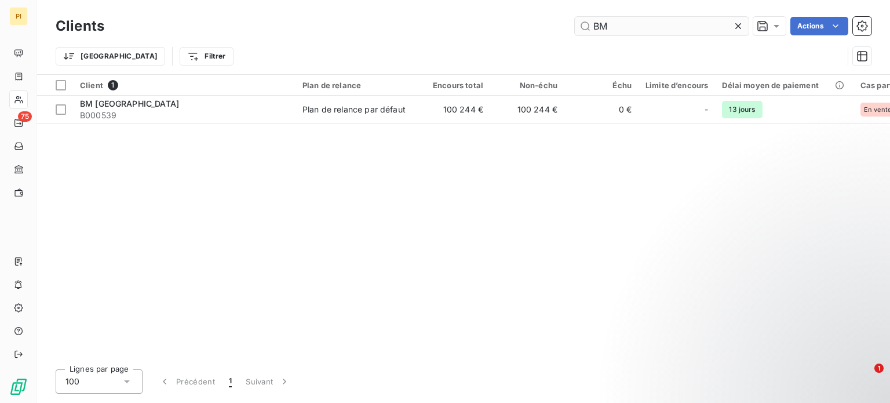
click at [618, 29] on input "BM" at bounding box center [662, 26] width 174 height 19
click at [617, 28] on input "BM" at bounding box center [662, 26] width 174 height 19
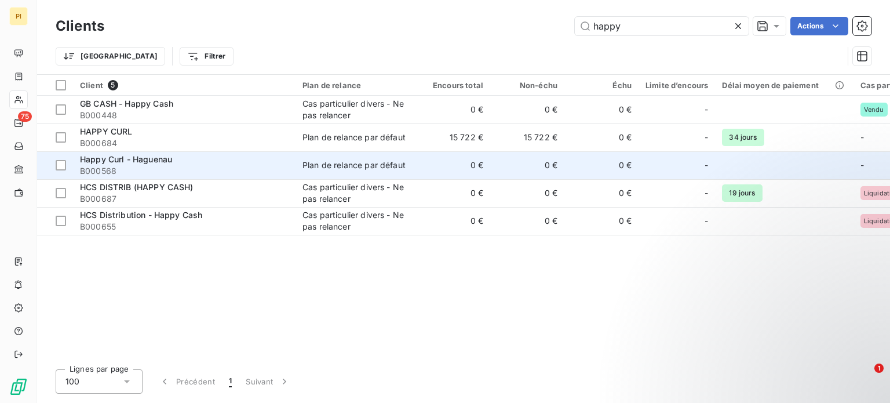
type input "happy"
click at [179, 165] on span "B000568" at bounding box center [184, 171] width 209 height 12
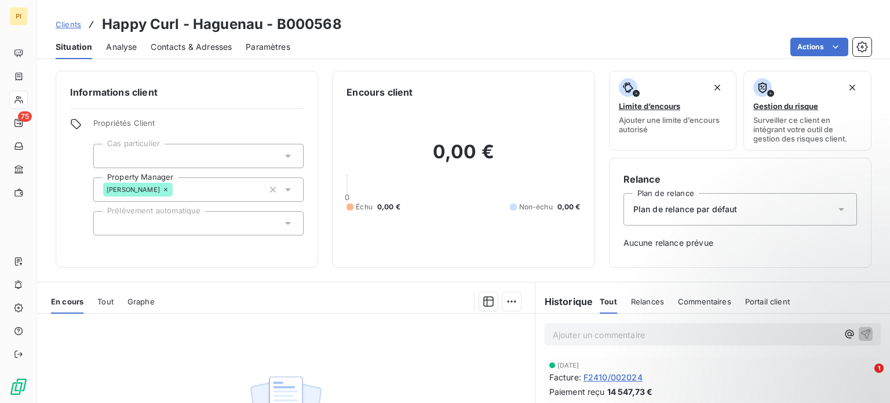
click at [222, 46] on span "Contacts & Adresses" at bounding box center [191, 47] width 81 height 12
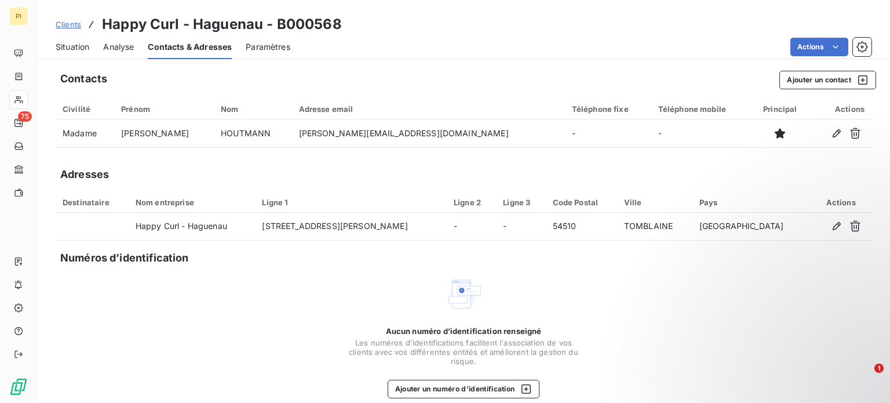
drag, startPoint x: 76, startPoint y: 44, endPoint x: 83, endPoint y: 46, distance: 7.2
click at [76, 44] on span "Situation" at bounding box center [73, 47] width 34 height 12
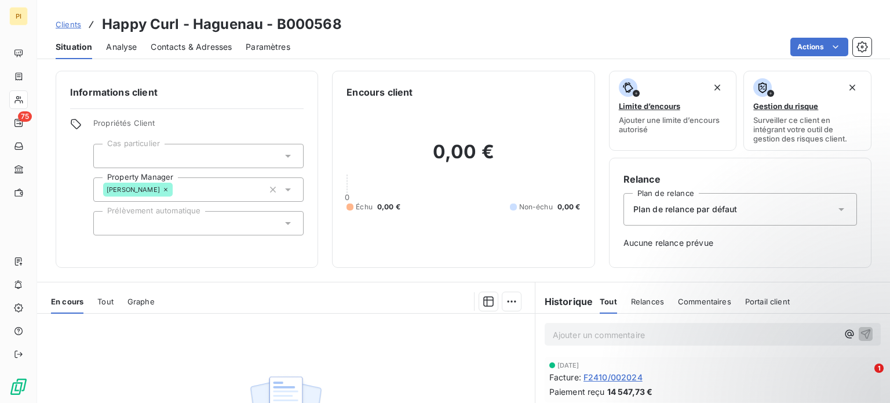
click at [222, 46] on span "Contacts & Adresses" at bounding box center [191, 47] width 81 height 12
